Goal: Task Accomplishment & Management: Use online tool/utility

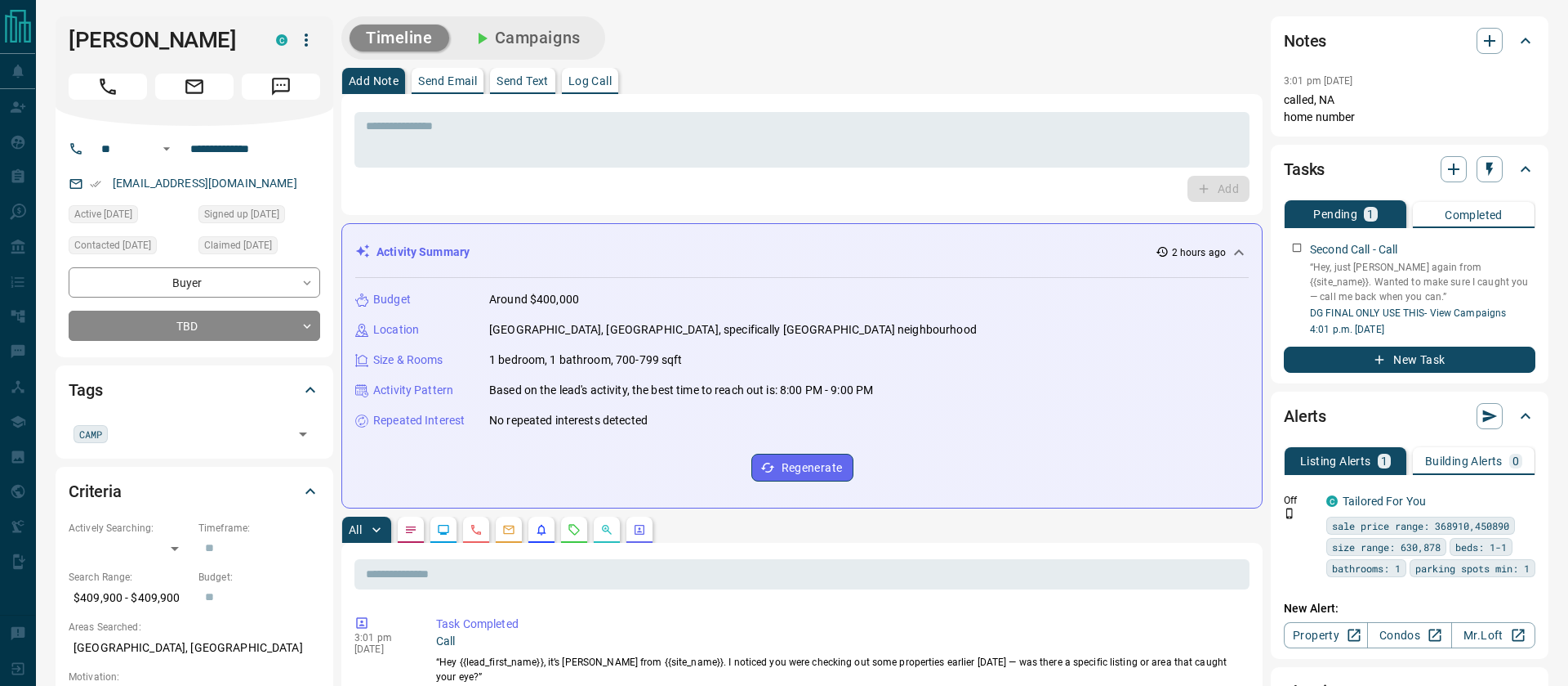
click at [304, 39] on icon "button" at bounding box center [306, 40] width 20 height 20
click at [260, 101] on li "Reallocate" at bounding box center [272, 97] width 97 height 24
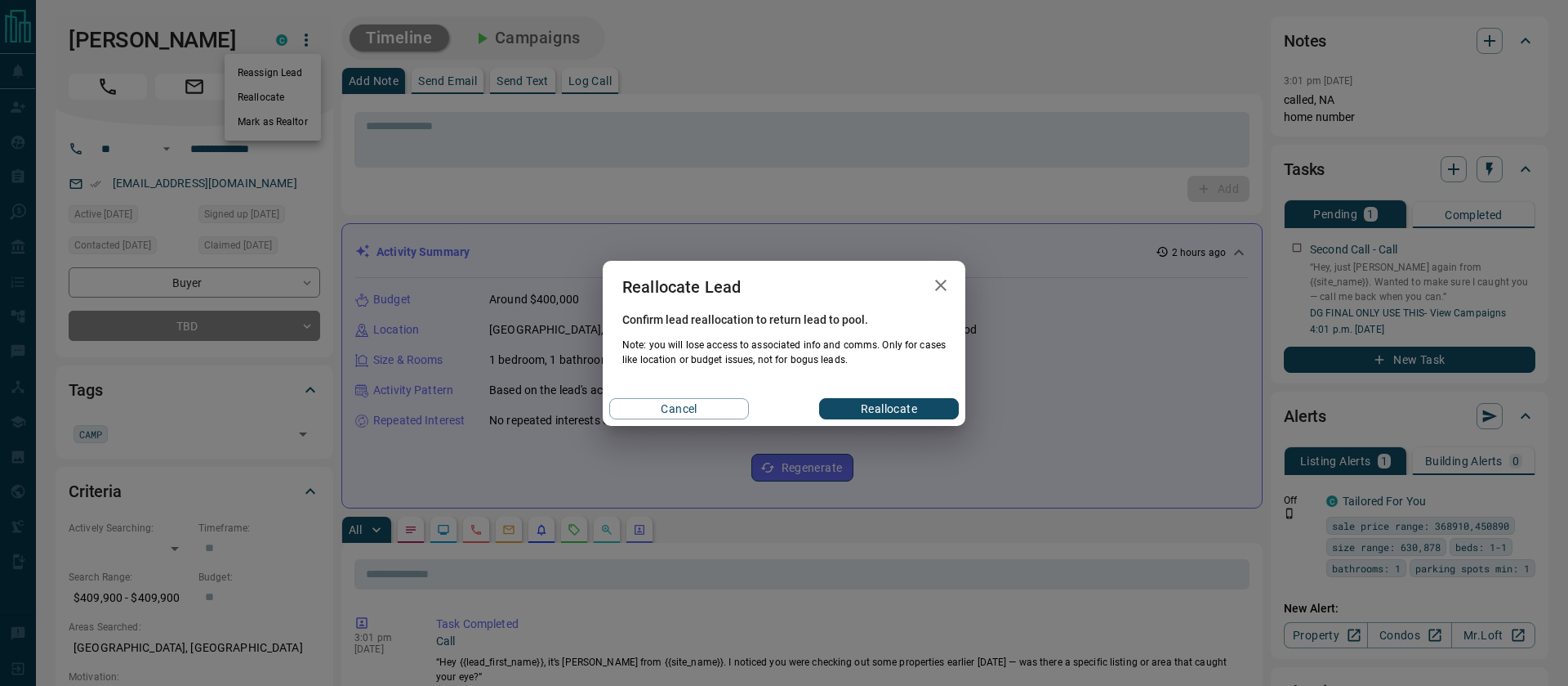
click at [852, 413] on button "Reallocate" at bounding box center [888, 409] width 139 height 21
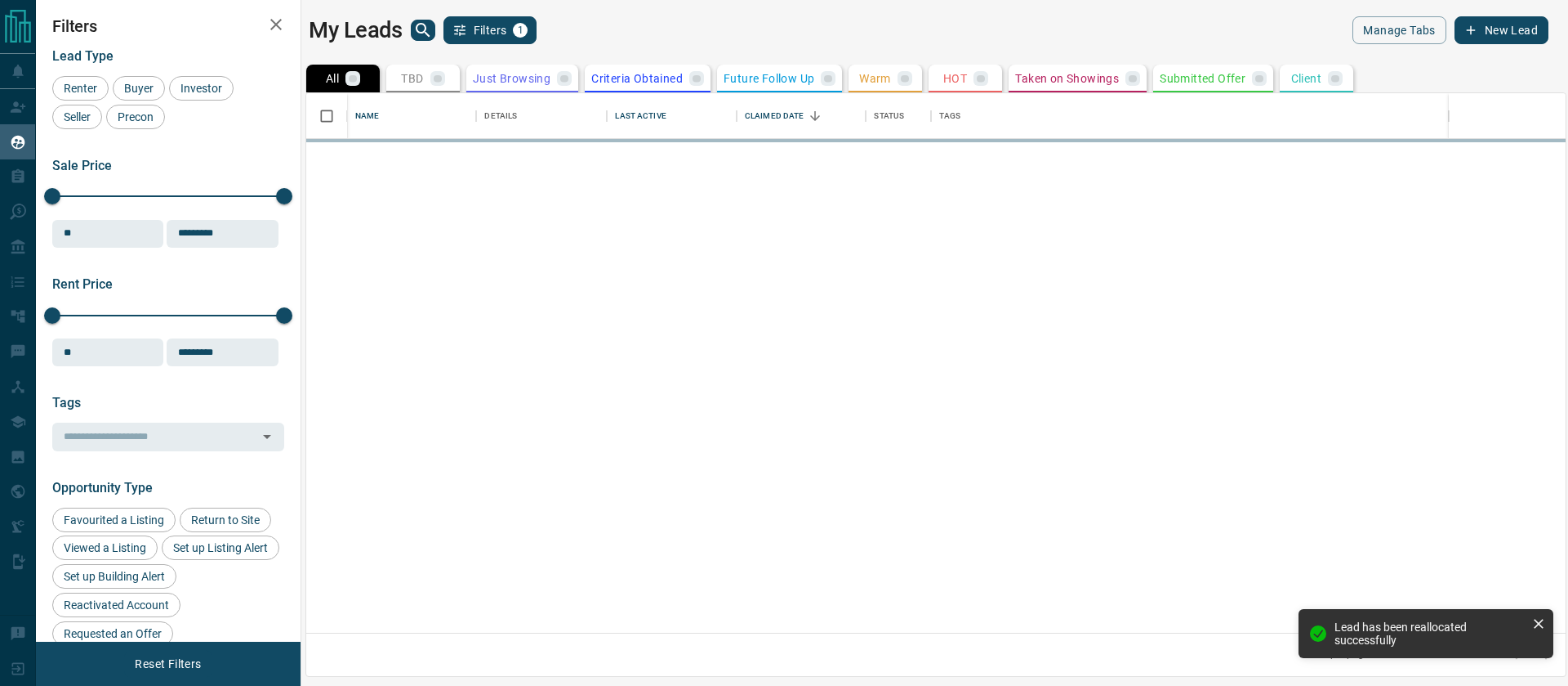
scroll to position [540, 1260]
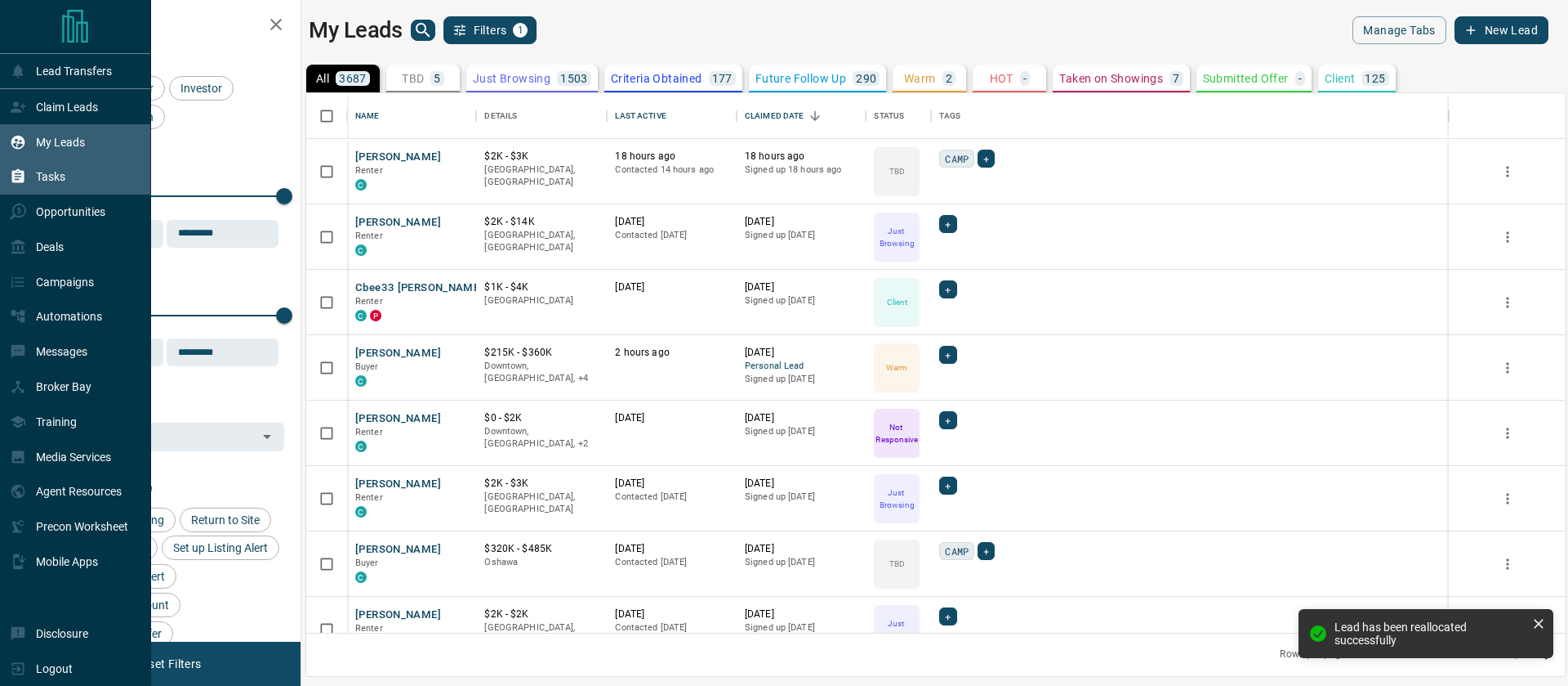
click at [39, 183] on div "Tasks" at bounding box center [37, 178] width 56 height 27
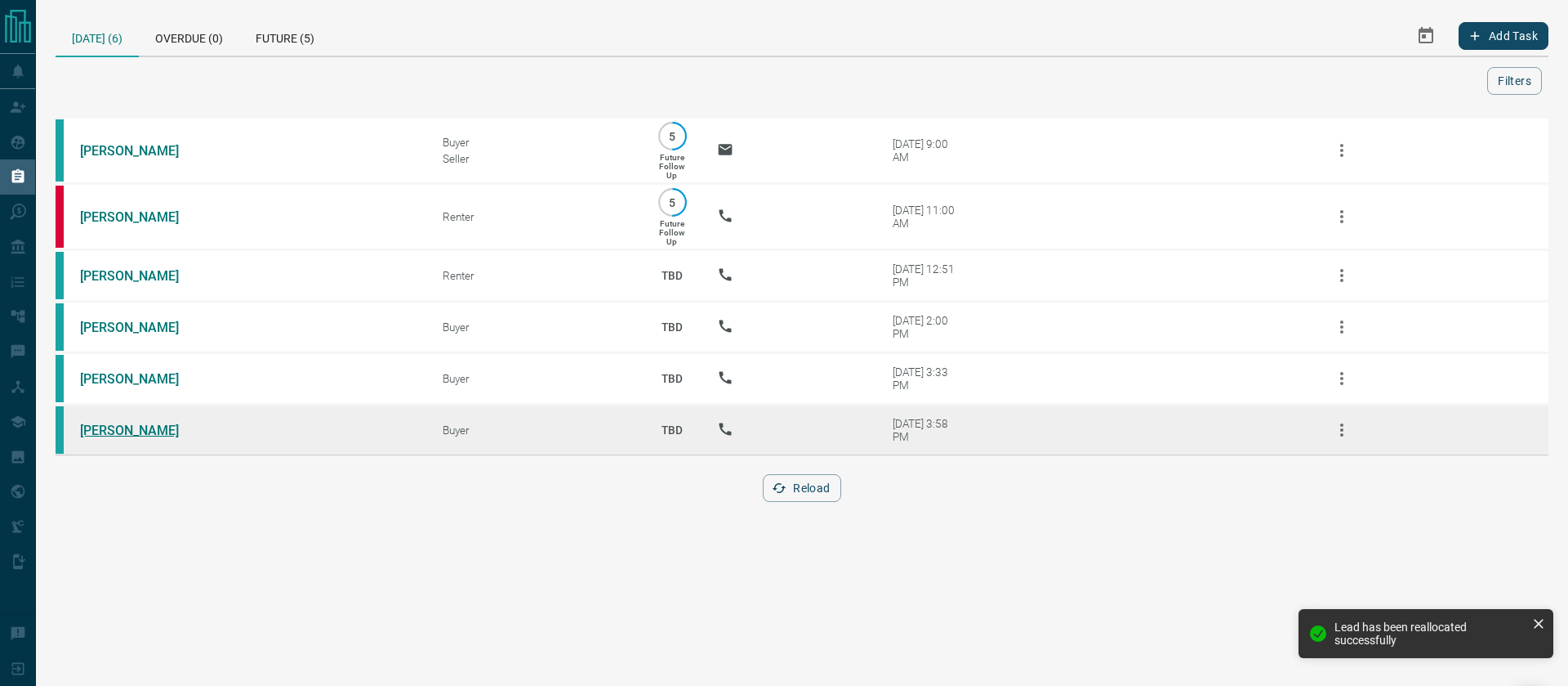
click at [138, 435] on link "[PERSON_NAME]" at bounding box center [141, 430] width 123 height 16
